Goal: Transaction & Acquisition: Purchase product/service

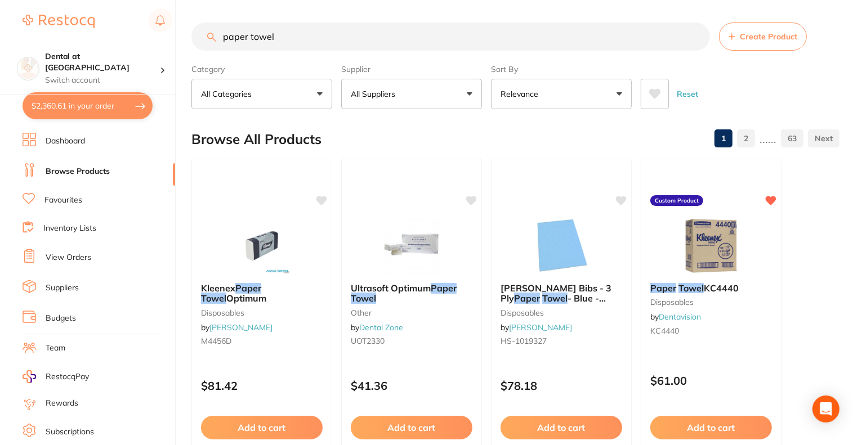
drag, startPoint x: 284, startPoint y: 40, endPoint x: 218, endPoint y: 42, distance: 65.3
click at [218, 42] on input "paper towel" at bounding box center [450, 37] width 519 height 28
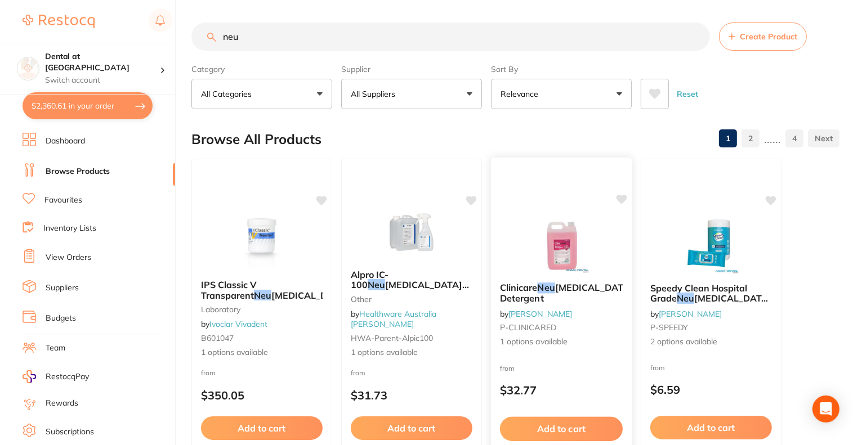
type input "neu"
click at [558, 272] on img at bounding box center [561, 245] width 74 height 57
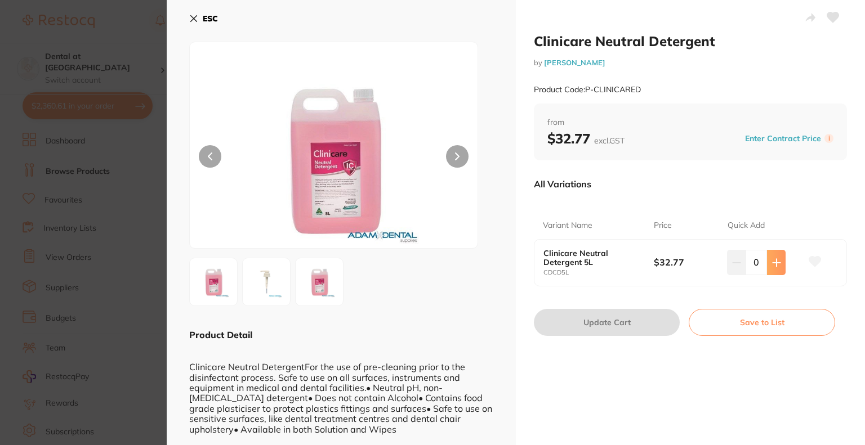
click at [772, 256] on button at bounding box center [776, 262] width 19 height 25
type input "1"
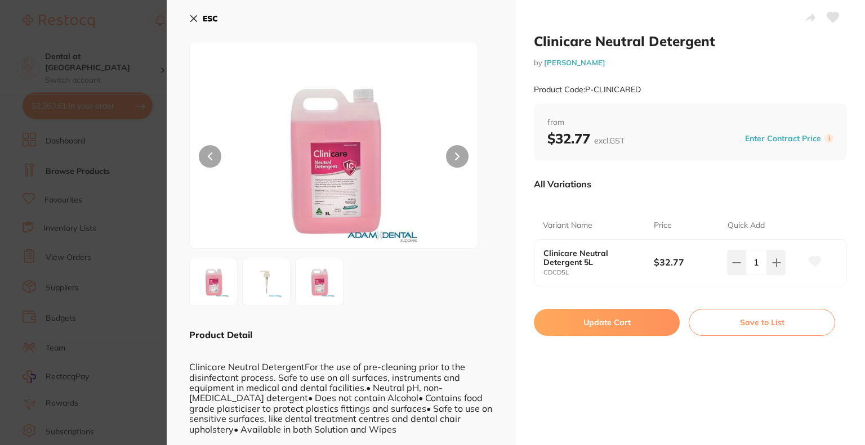
click at [629, 320] on button "Update Cart" at bounding box center [607, 322] width 146 height 27
checkbox input "false"
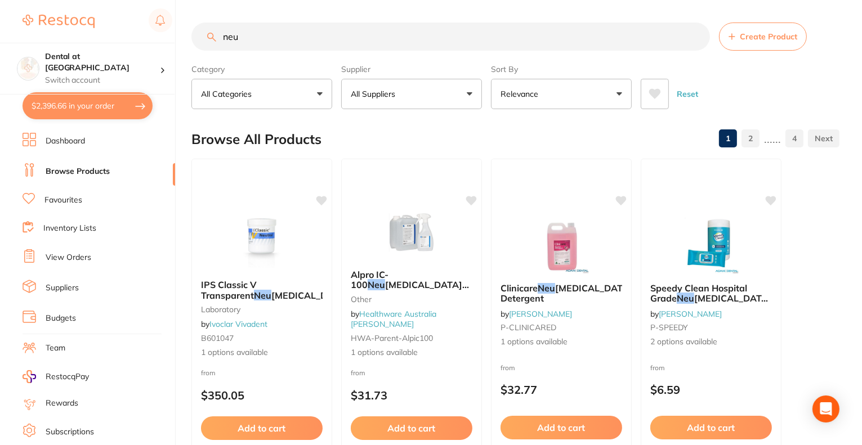
drag, startPoint x: 249, startPoint y: 38, endPoint x: 197, endPoint y: 37, distance: 52.4
click at [197, 40] on input "neu" at bounding box center [450, 37] width 519 height 28
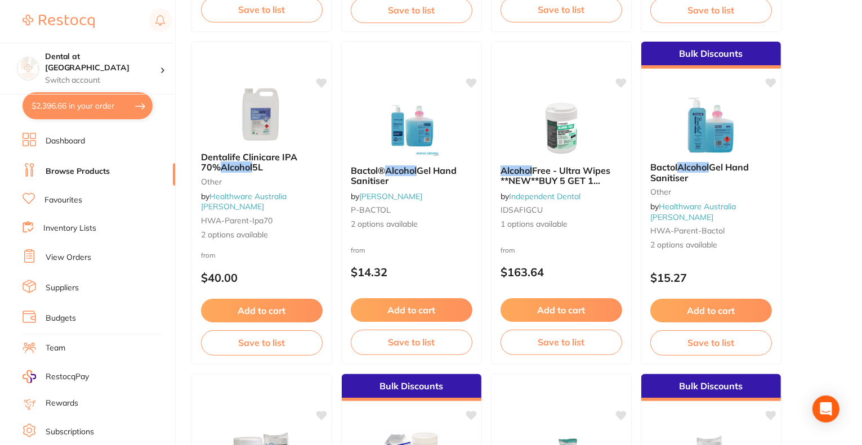
scroll to position [394, 0]
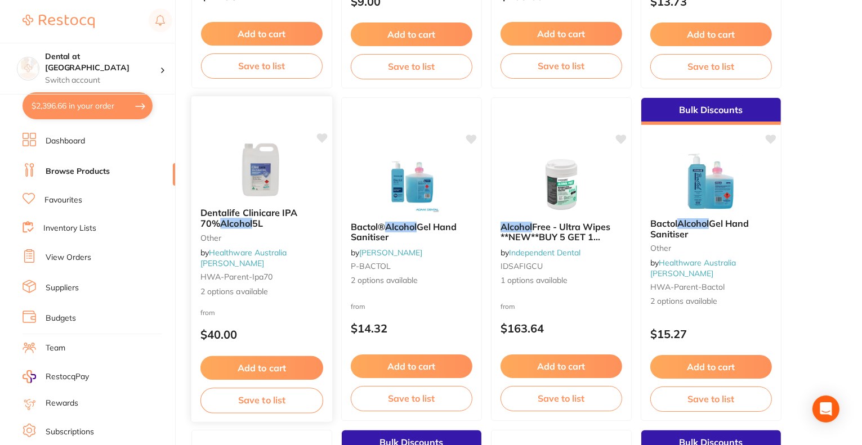
type input "alcohol"
click at [241, 187] on img at bounding box center [262, 170] width 74 height 57
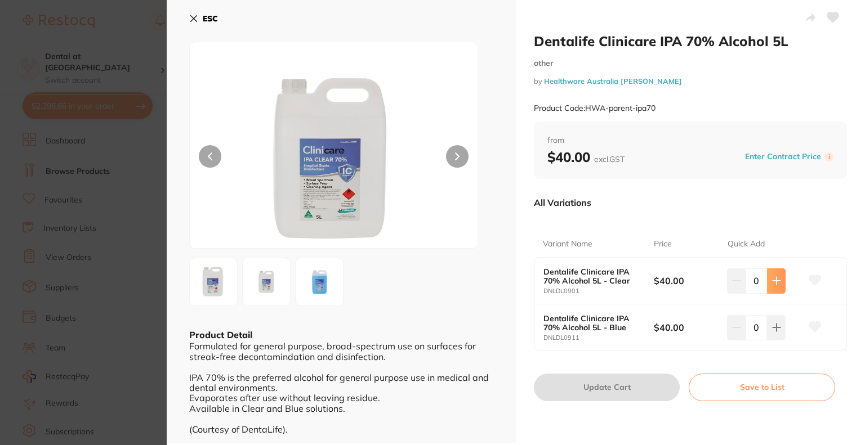
click at [777, 279] on icon at bounding box center [776, 280] width 9 height 9
type input "1"
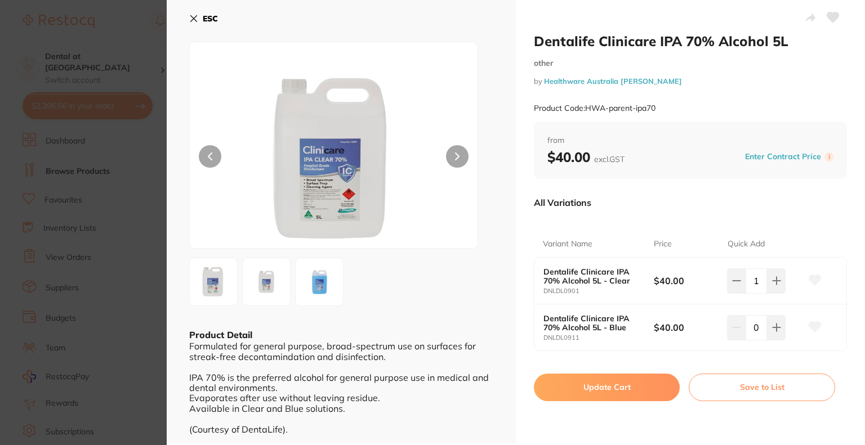
click at [611, 383] on button "Update Cart" at bounding box center [607, 387] width 146 height 27
checkbox input "false"
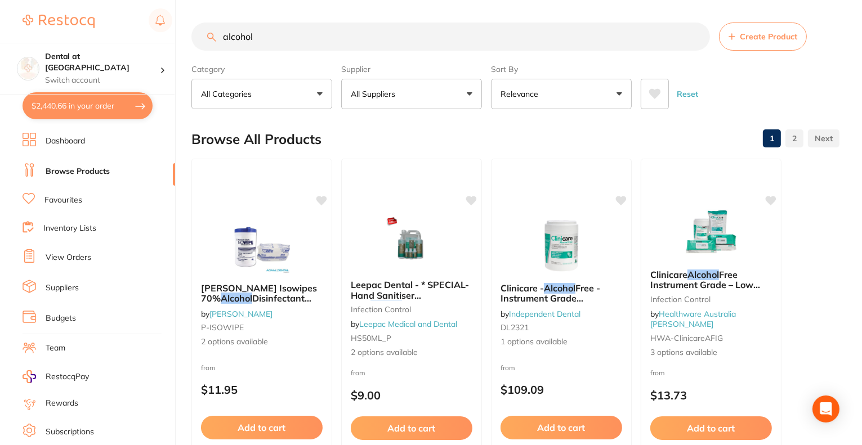
drag, startPoint x: 275, startPoint y: 37, endPoint x: 218, endPoint y: 30, distance: 56.8
click at [218, 30] on input "alcohol" at bounding box center [450, 37] width 519 height 28
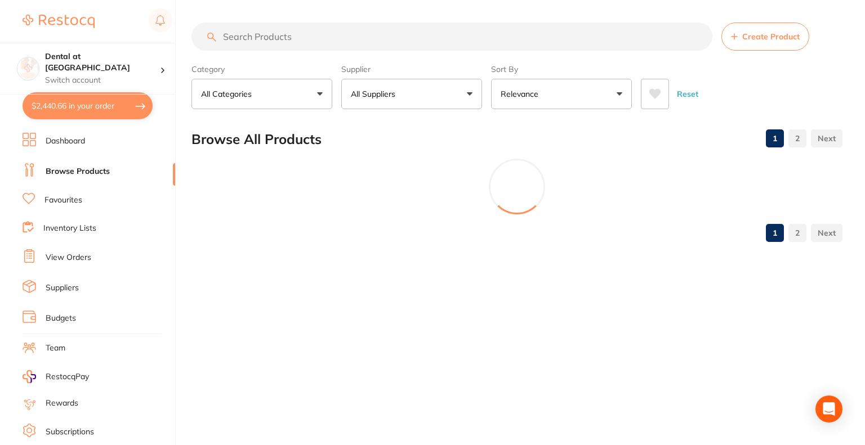
click at [90, 108] on button "$2,440.66 in your order" at bounding box center [88, 105] width 130 height 27
checkbox input "true"
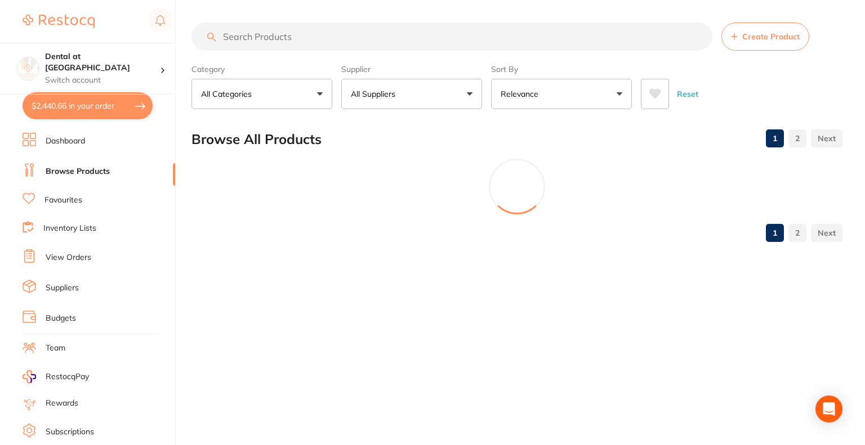
checkbox input "true"
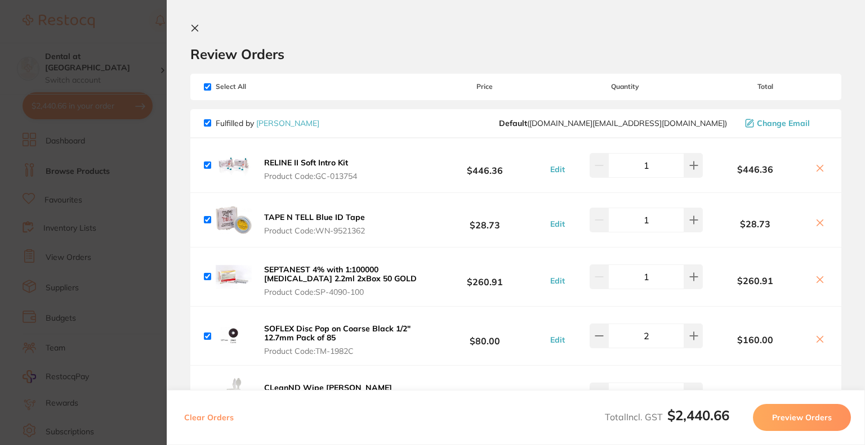
click at [190, 26] on icon at bounding box center [194, 28] width 9 height 9
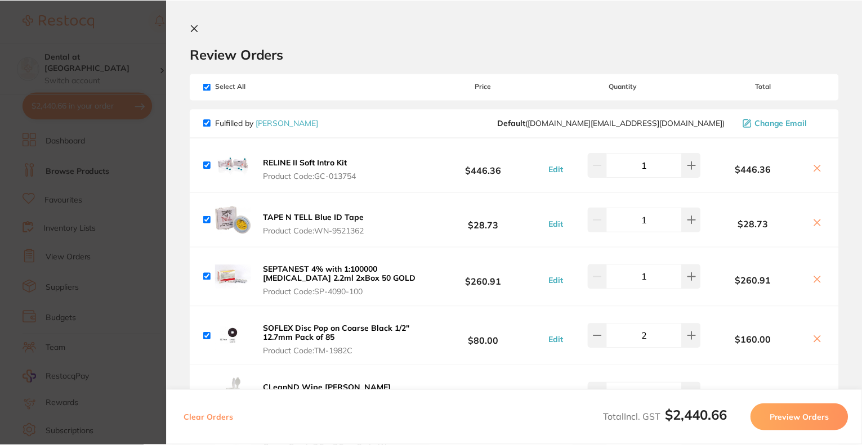
scroll to position [56, 0]
